Goal: Information Seeking & Learning: Learn about a topic

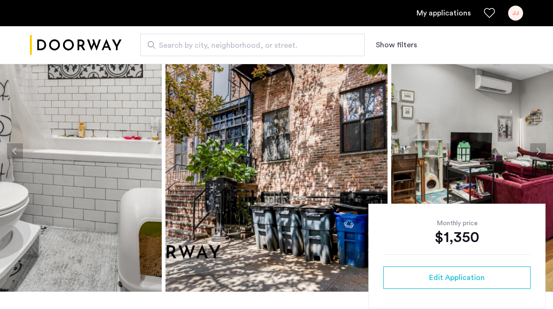
scroll to position [58, 0]
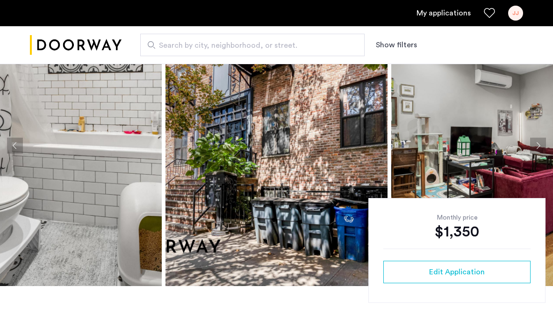
click at [536, 147] on button "Next apartment" at bounding box center [538, 146] width 16 height 16
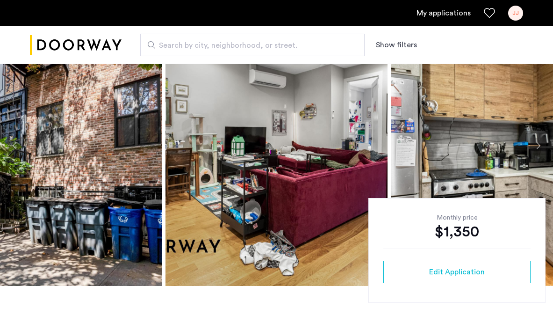
click at [536, 147] on button "Next apartment" at bounding box center [538, 146] width 16 height 16
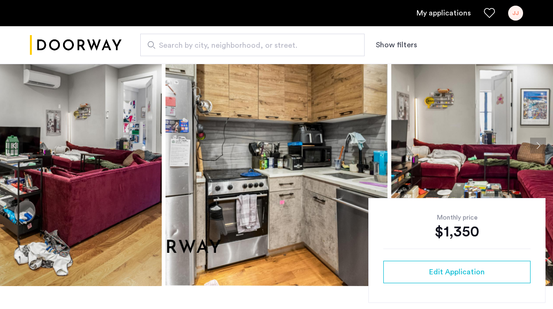
click at [536, 147] on button "Next apartment" at bounding box center [538, 146] width 16 height 16
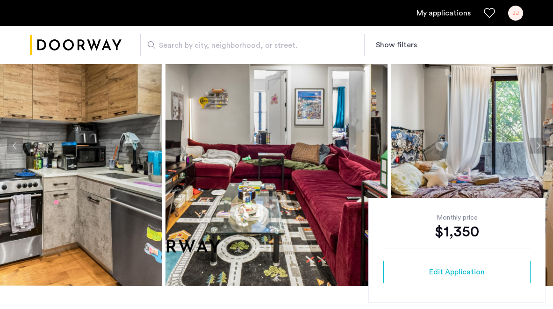
click at [536, 147] on button "Next apartment" at bounding box center [538, 146] width 16 height 16
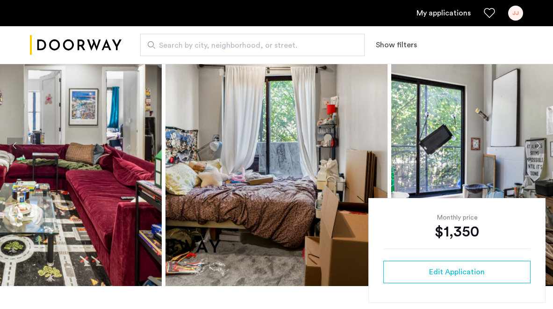
click at [536, 147] on button "Next apartment" at bounding box center [538, 146] width 16 height 16
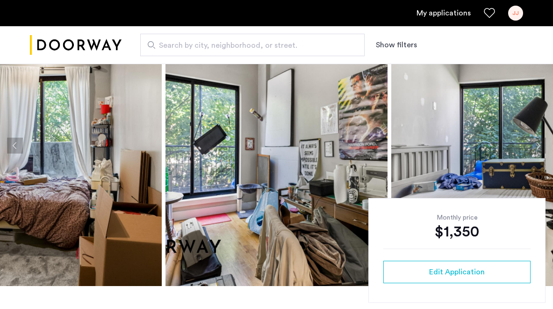
click at [537, 142] on button "Next apartment" at bounding box center [538, 146] width 16 height 16
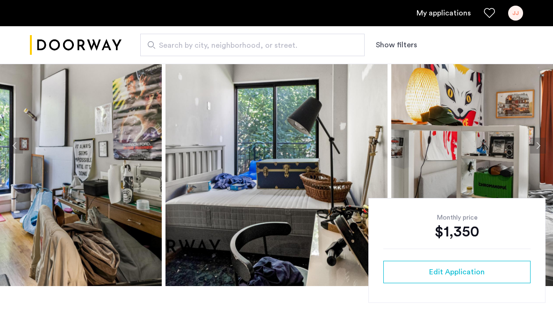
click at [536, 143] on button "Next apartment" at bounding box center [538, 146] width 16 height 16
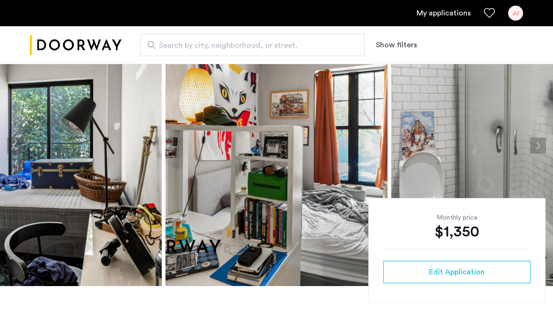
click at [536, 143] on button "Next apartment" at bounding box center [538, 146] width 16 height 16
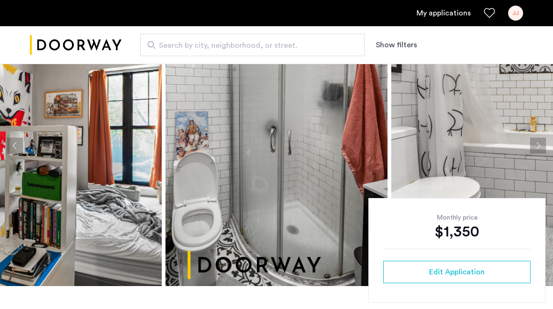
click at [536, 143] on button "Next apartment" at bounding box center [538, 146] width 16 height 16
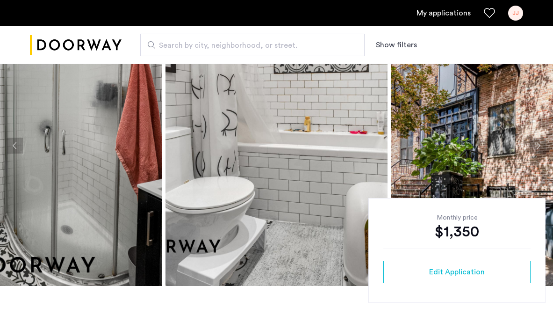
click at [14, 137] on img at bounding box center [51, 145] width 222 height 281
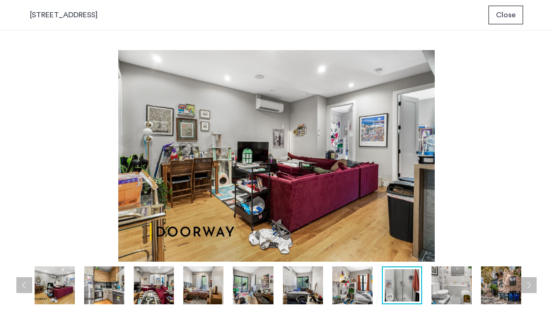
scroll to position [0, 0]
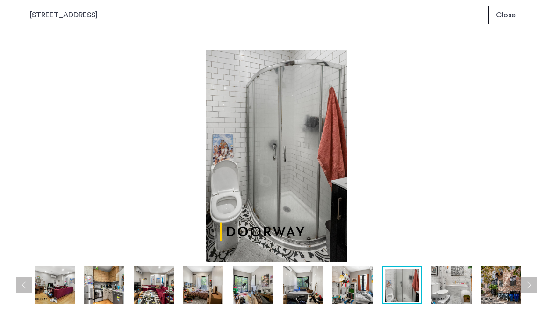
click at [526, 283] on button "Next apartment" at bounding box center [529, 285] width 16 height 16
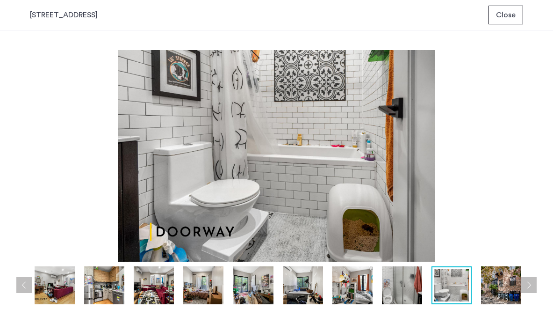
click at [526, 283] on button "Next apartment" at bounding box center [529, 285] width 16 height 16
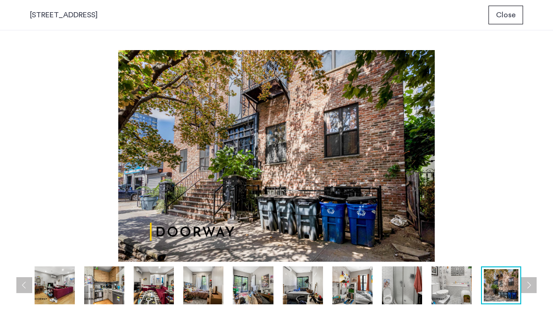
click at [526, 283] on button "Next apartment" at bounding box center [529, 285] width 16 height 16
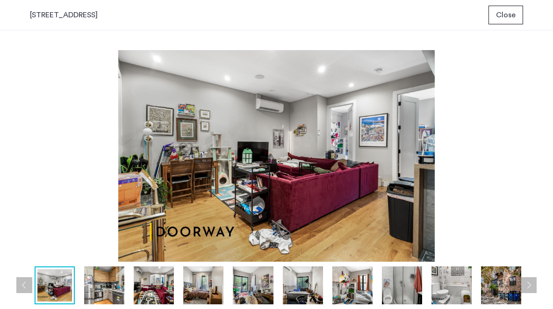
click at [526, 283] on button "Next apartment" at bounding box center [529, 285] width 16 height 16
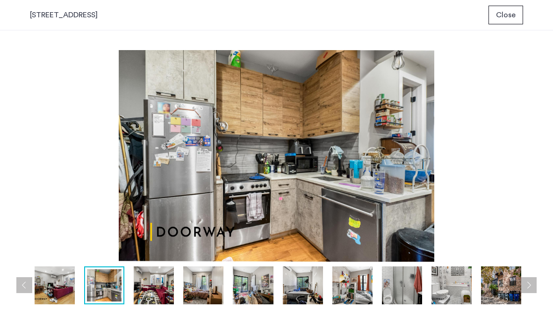
click at [526, 283] on button "Next apartment" at bounding box center [529, 285] width 16 height 16
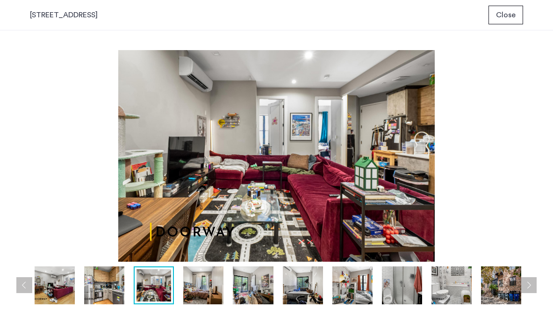
click at [526, 283] on button "Next apartment" at bounding box center [529, 285] width 16 height 16
